Goal: Task Accomplishment & Management: Complete application form

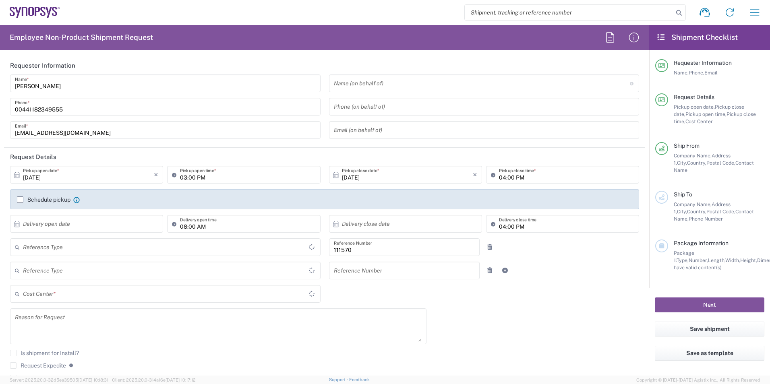
type input "GB02, FAC, GB21, [PERSON_NAME] 111570"
type input "Delivered at Place"
type input "[GEOGRAPHIC_DATA]"
type input "Department"
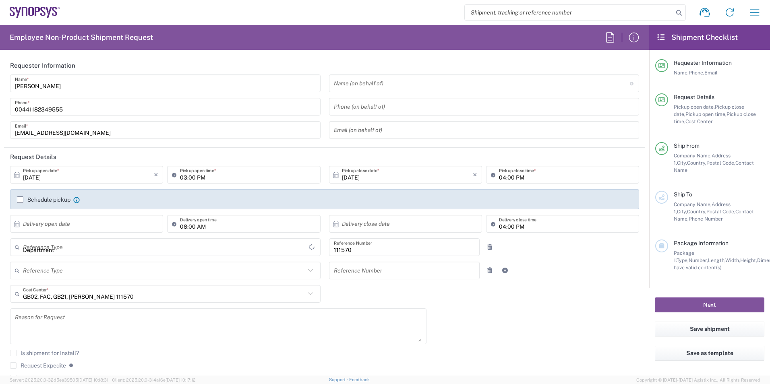
type input "[GEOGRAPHIC_DATA]"
type input "Theale GB33"
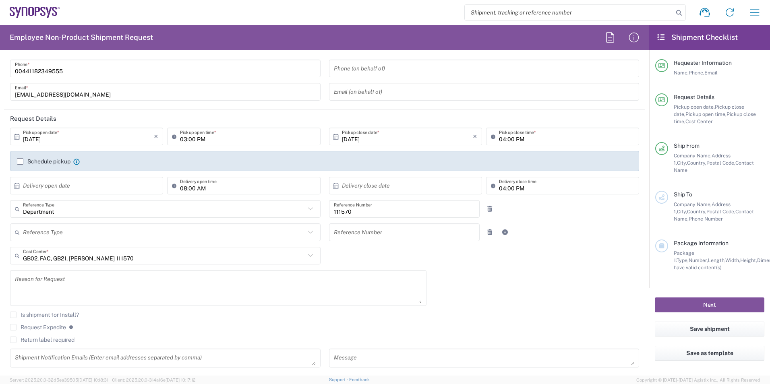
scroll to position [81, 0]
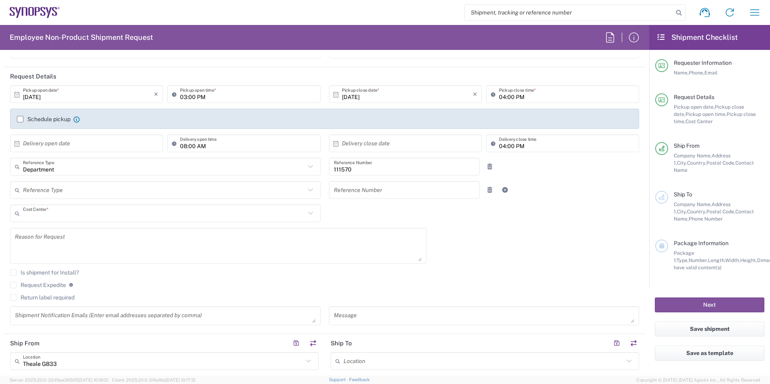
click at [122, 216] on input "text" at bounding box center [164, 214] width 282 height 14
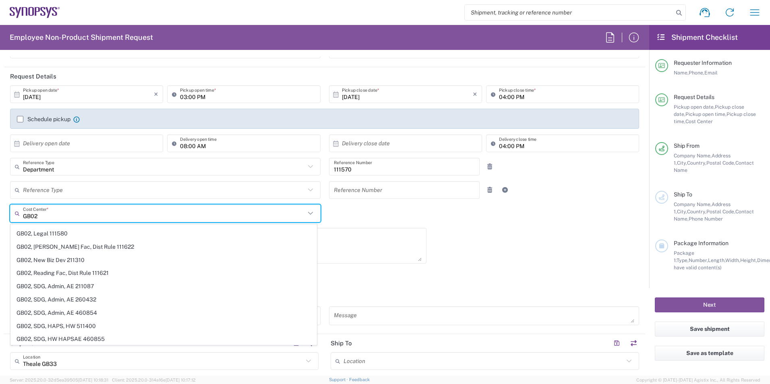
scroll to position [483, 0]
click at [428, 270] on agx-checkbox-control "Is shipment for Install?" at bounding box center [324, 272] width 629 height 6
type input "GB02, FAC, GB21, [PERSON_NAME] 111570"
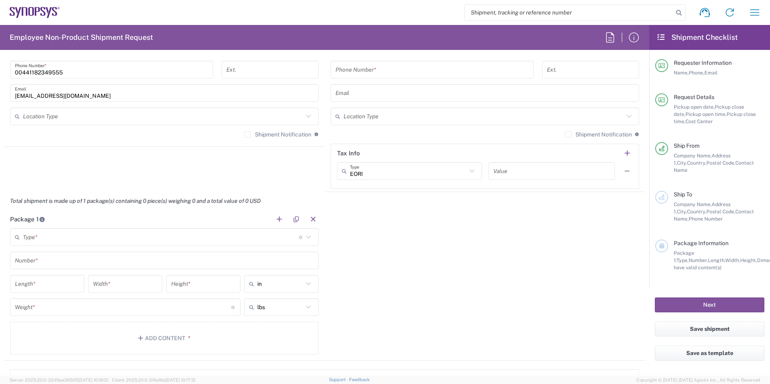
scroll to position [644, 0]
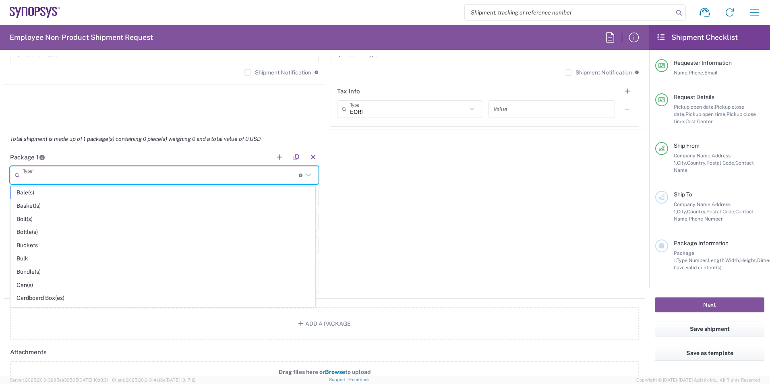
click at [107, 178] on input "text" at bounding box center [161, 175] width 276 height 14
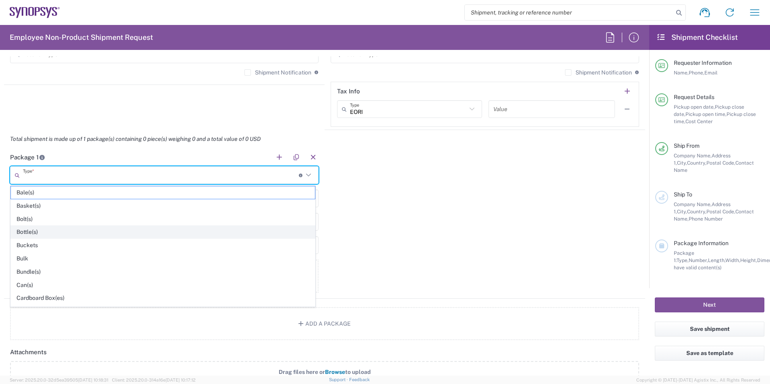
scroll to position [40, 0]
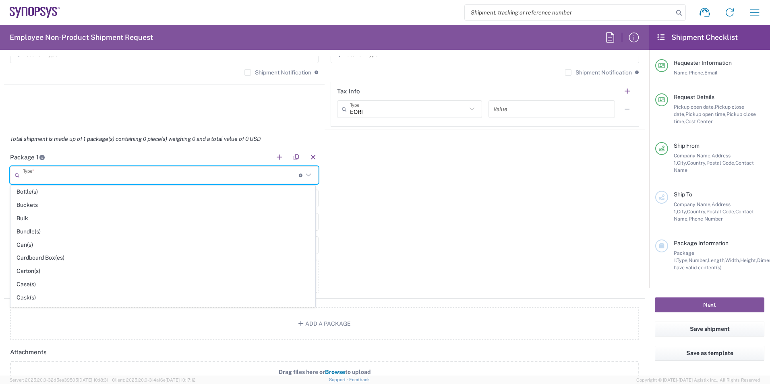
click at [385, 197] on div "Package 1 Type * Material used to package goods Bale(s) Basket(s) Bolt(s) Bottl…" at bounding box center [324, 223] width 641 height 151
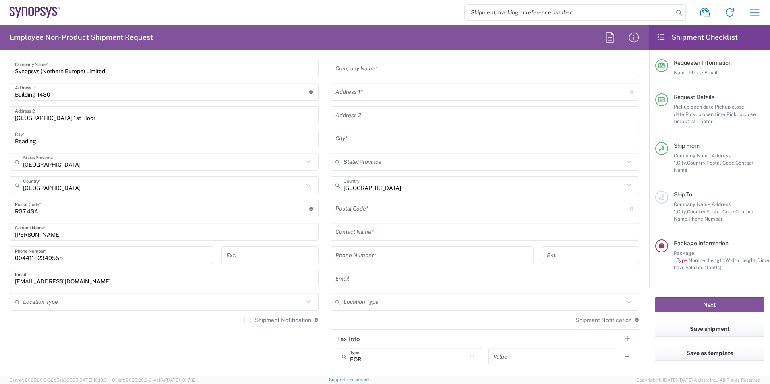
scroll to position [280, 0]
